Goal: Task Accomplishment & Management: Manage account settings

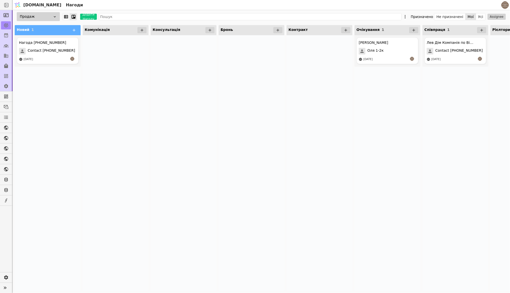
click at [53, 15] on icon at bounding box center [55, 17] width 4 height 4
click at [33, 47] on div "Курдонери продажі" at bounding box center [34, 44] width 51 height 9
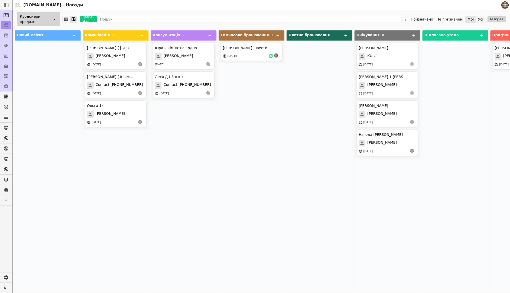
click at [480, 19] on button "Усі" at bounding box center [480, 19] width 9 height 7
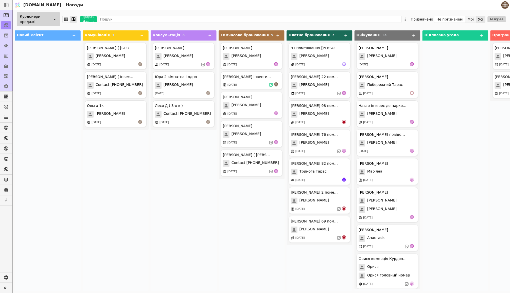
click at [472, 17] on button "Мої" at bounding box center [471, 19] width 11 height 7
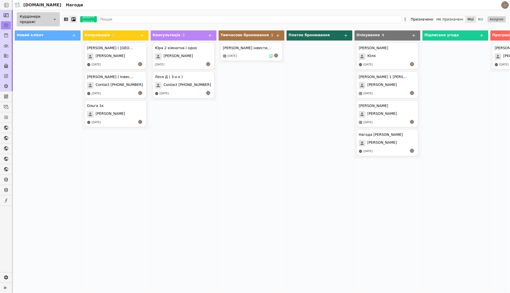
click at [56, 18] on icon at bounding box center [55, 19] width 4 height 4
click at [42, 32] on div "Продаж" at bounding box center [34, 30] width 51 height 9
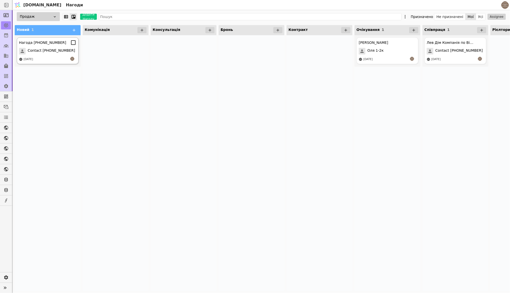
click at [53, 50] on span "Contact [PHONE_NUMBER]" at bounding box center [51, 51] width 47 height 7
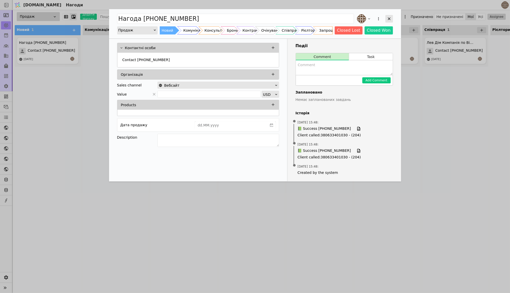
click at [389, 20] on icon "Add Opportunity" at bounding box center [389, 18] width 5 height 5
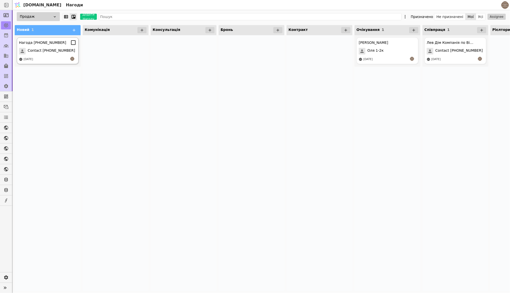
click at [64, 44] on div "Нагода [PHONE_NUMBER]" at bounding box center [47, 43] width 57 height 6
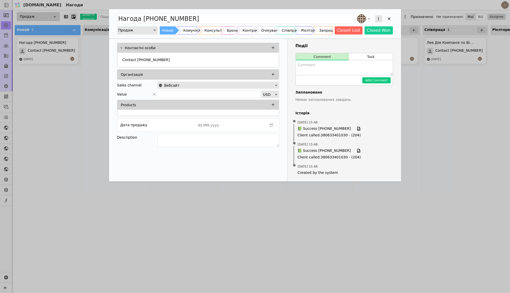
click at [381, 17] on button "Add Opportunity" at bounding box center [378, 18] width 7 height 7
click at [346, 35] on div "Видалити" at bounding box center [352, 35] width 58 height 7
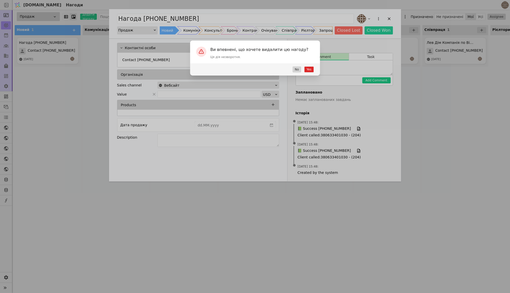
click at [310, 68] on button "Yes" at bounding box center [308, 69] width 9 height 6
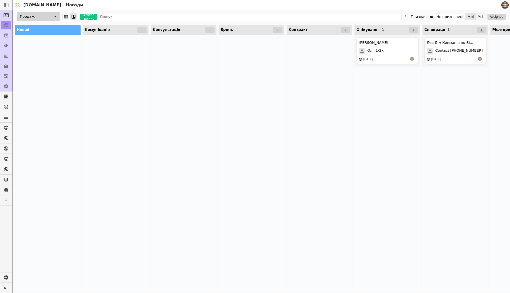
click at [480, 16] on button "Усі" at bounding box center [480, 16] width 9 height 7
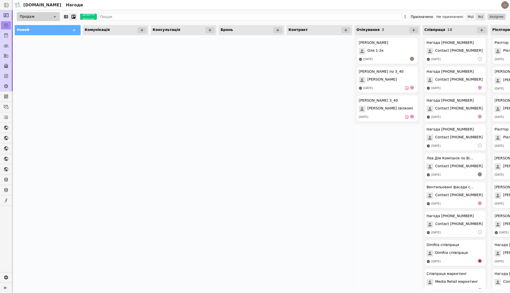
click at [468, 16] on button "Мої" at bounding box center [471, 16] width 11 height 7
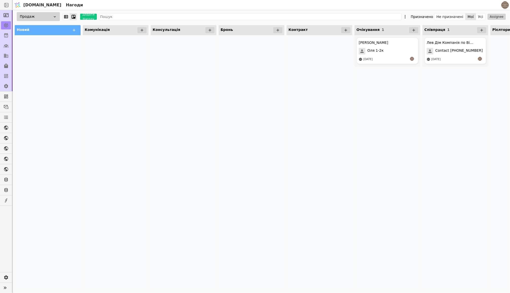
click at [50, 16] on div "Продаж" at bounding box center [38, 16] width 43 height 9
click at [44, 44] on span "Курдонери продажі" at bounding box center [30, 44] width 37 height 5
